Goal: Transaction & Acquisition: Purchase product/service

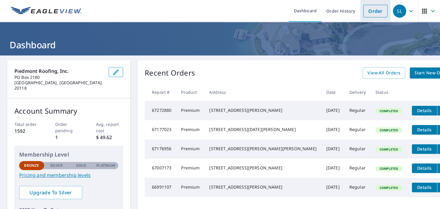
click at [374, 10] on link "Order" at bounding box center [375, 11] width 24 height 13
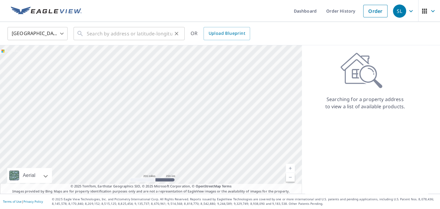
click at [85, 34] on div "​" at bounding box center [128, 33] width 111 height 13
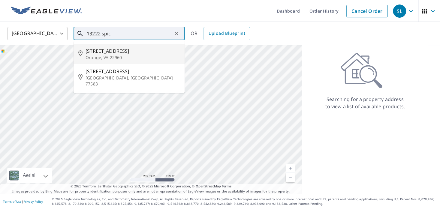
click at [93, 55] on p "Orange, VA 22960" at bounding box center [132, 58] width 94 height 6
type input "[STREET_ADDRESS]"
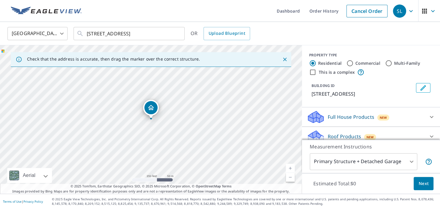
click at [289, 167] on link "Current Level 17, Zoom In" at bounding box center [290, 168] width 9 height 9
drag, startPoint x: 154, startPoint y: 108, endPoint x: 153, endPoint y: 105, distance: 3.5
click at [153, 105] on div "[STREET_ADDRESS]" at bounding box center [151, 119] width 302 height 148
drag, startPoint x: 250, startPoint y: 91, endPoint x: 157, endPoint y: 92, distance: 93.9
click at [157, 92] on div "[STREET_ADDRESS]" at bounding box center [151, 119] width 302 height 148
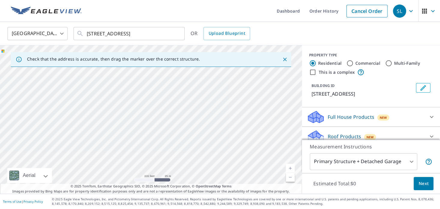
drag, startPoint x: 214, startPoint y: 161, endPoint x: 187, endPoint y: 79, distance: 87.0
click at [187, 79] on div "[STREET_ADDRESS]" at bounding box center [151, 119] width 302 height 148
drag, startPoint x: 233, startPoint y: 165, endPoint x: 196, endPoint y: 64, distance: 107.3
click at [196, 64] on div "Check that the address is accurate, then drag the marker over the correct struc…" at bounding box center [151, 119] width 302 height 148
drag, startPoint x: 290, startPoint y: 160, endPoint x: 307, endPoint y: 178, distance: 24.8
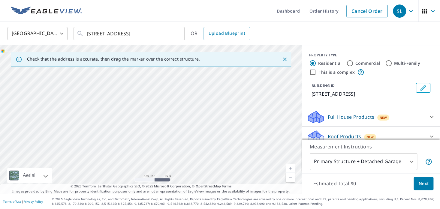
click at [307, 178] on div "Check that the address is accurate, then drag the marker over the correct struc…" at bounding box center [220, 119] width 440 height 148
click at [291, 176] on link "Current Level 18, Zoom Out" at bounding box center [290, 177] width 9 height 9
click at [283, 58] on icon "Close" at bounding box center [285, 59] width 6 height 6
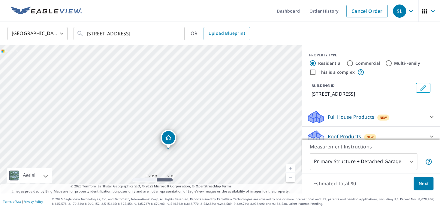
click at [350, 62] on input "Commercial" at bounding box center [349, 63] width 7 height 7
radio input "true"
type input "4"
